Goal: Information Seeking & Learning: Check status

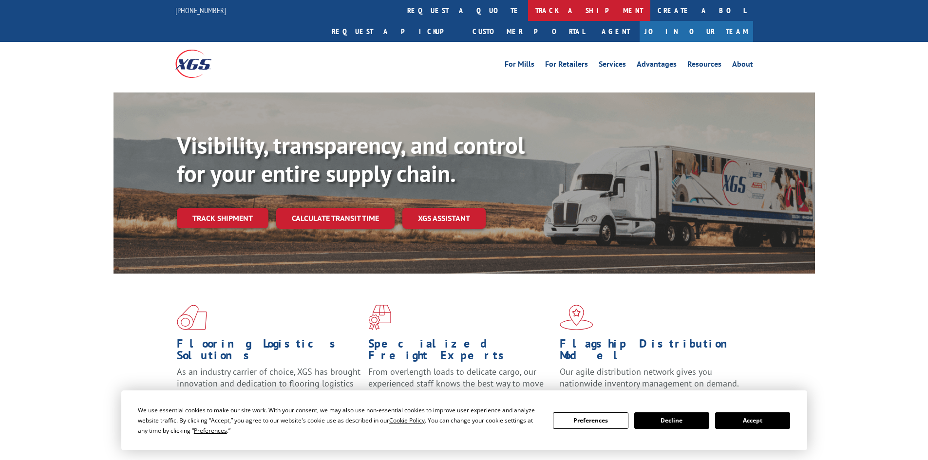
click at [528, 14] on link "track a shipment" at bounding box center [589, 10] width 122 height 21
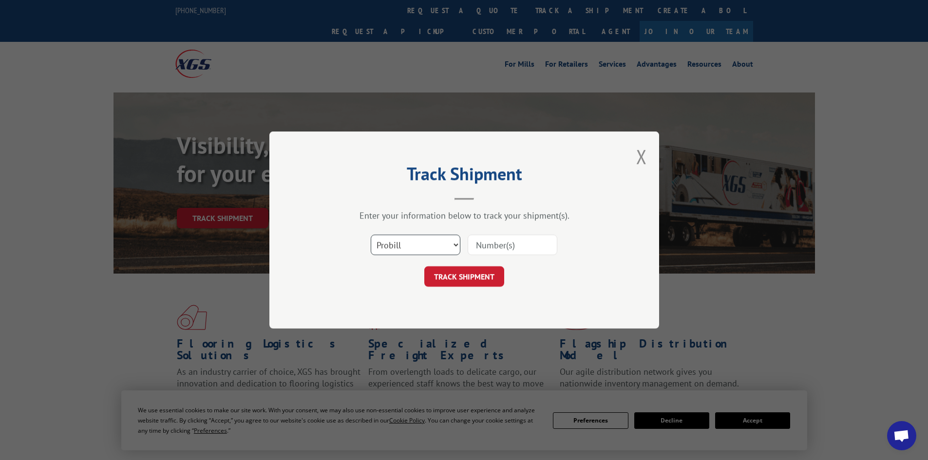
click at [406, 248] on select "Select category... Probill BOL PO" at bounding box center [416, 245] width 90 height 20
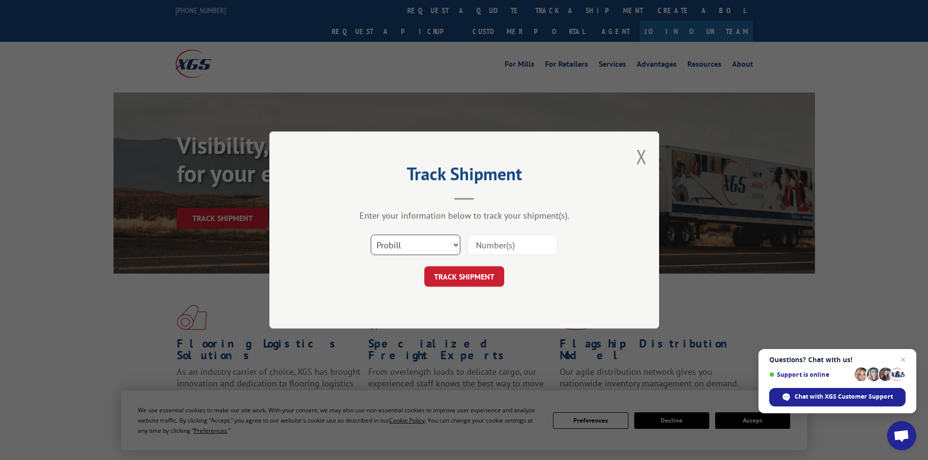
select select "po"
click at [371, 235] on select "Select category... Probill BOL PO" at bounding box center [416, 245] width 90 height 20
click at [478, 248] on input at bounding box center [513, 245] width 90 height 20
paste input "25509319"
type input "25509319"
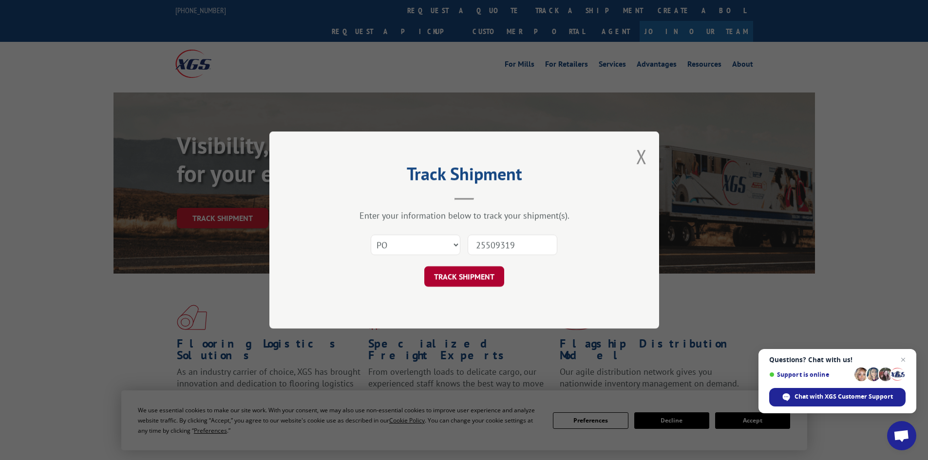
click at [461, 282] on button "TRACK SHIPMENT" at bounding box center [464, 276] width 80 height 20
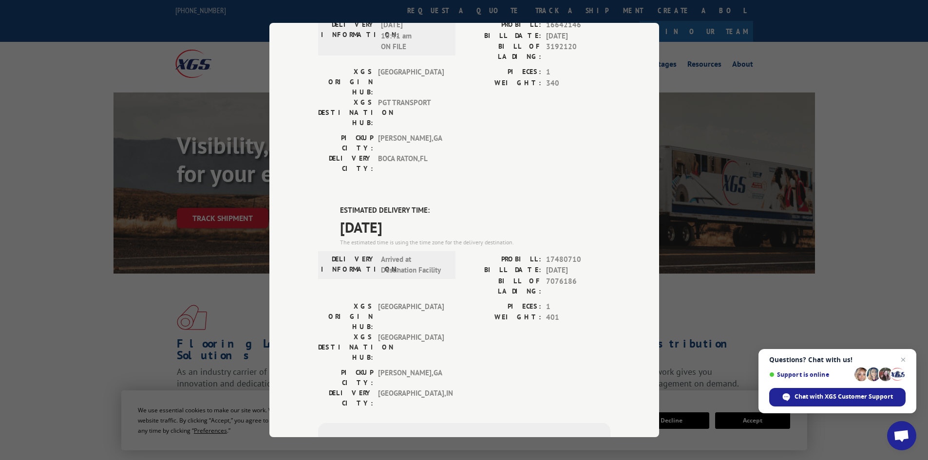
scroll to position [342, 0]
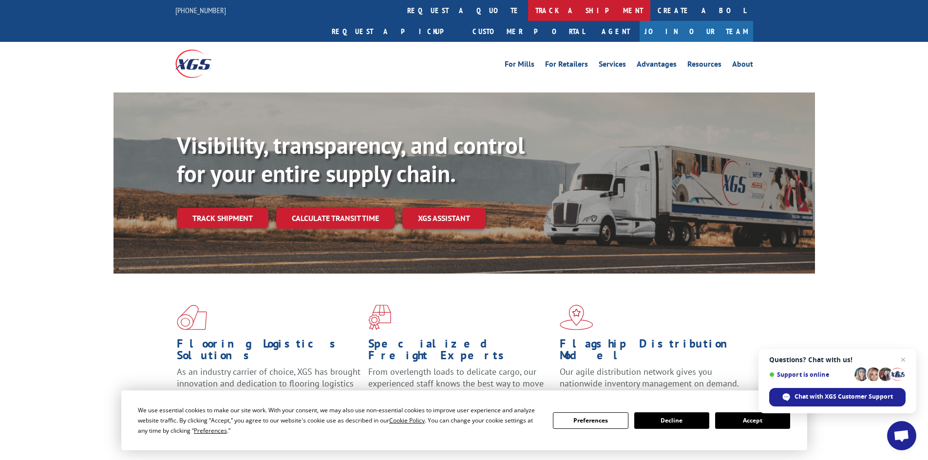
click at [528, 9] on link "track a shipment" at bounding box center [589, 10] width 122 height 21
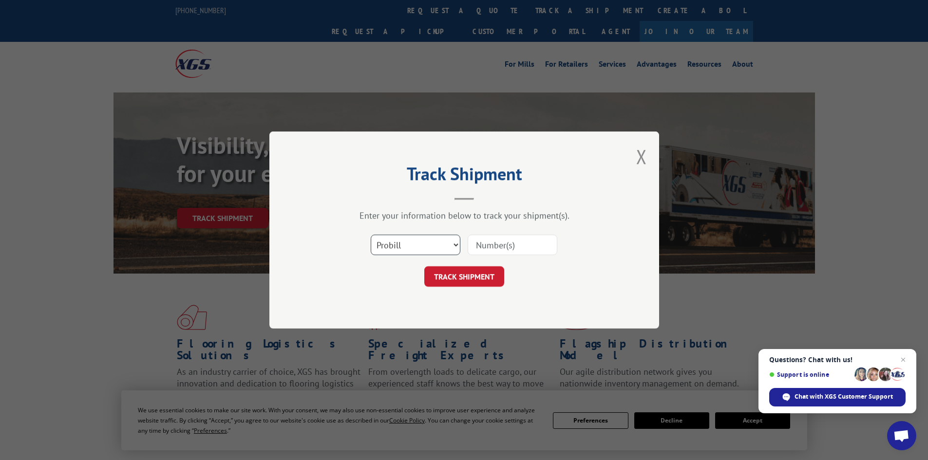
click at [413, 239] on select "Select category... Probill BOL PO" at bounding box center [416, 245] width 90 height 20
select select "po"
click at [371, 235] on select "Select category... Probill BOL PO" at bounding box center [416, 245] width 90 height 20
click at [478, 246] on input at bounding box center [513, 245] width 90 height 20
paste input "25509327"
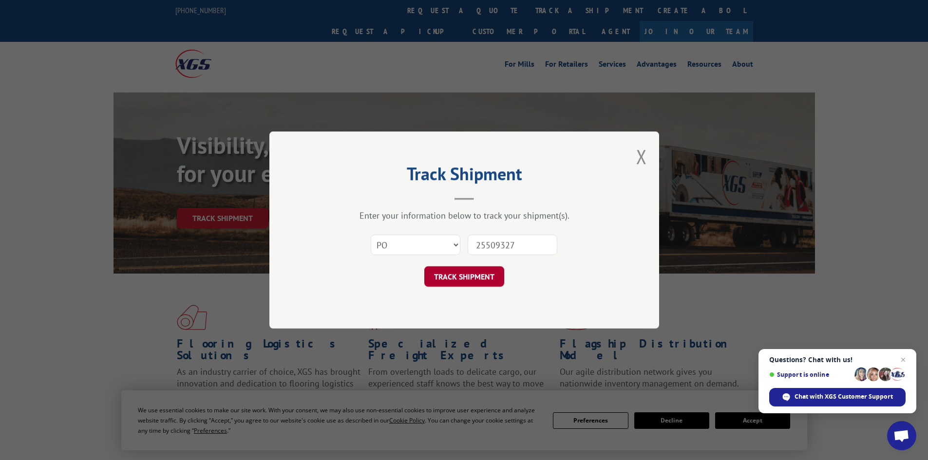
type input "25509327"
click at [452, 276] on button "TRACK SHIPMENT" at bounding box center [464, 276] width 80 height 20
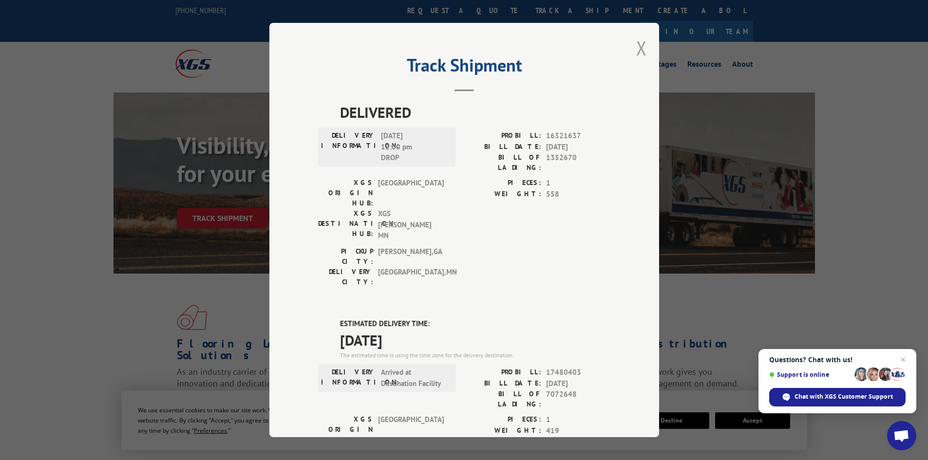
click at [640, 47] on button "Close modal" at bounding box center [641, 48] width 11 height 26
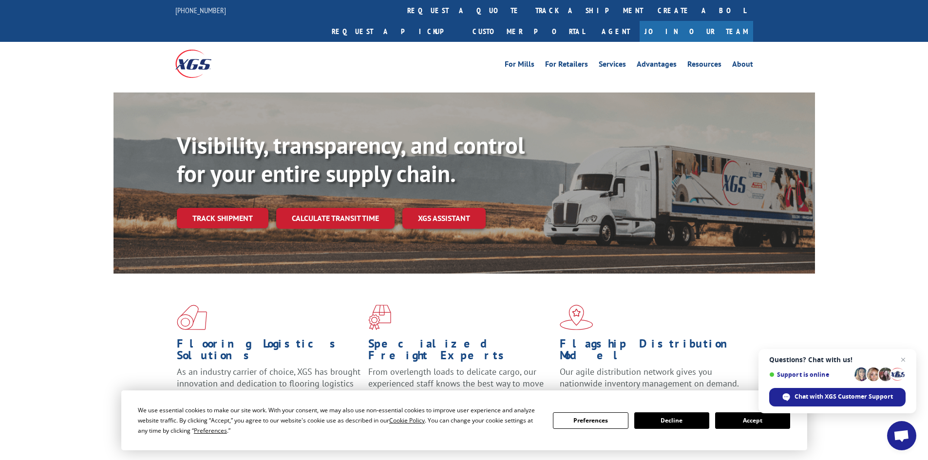
click at [660, 423] on button "Decline" at bounding box center [671, 421] width 75 height 17
